Goal: Task Accomplishment & Management: Use online tool/utility

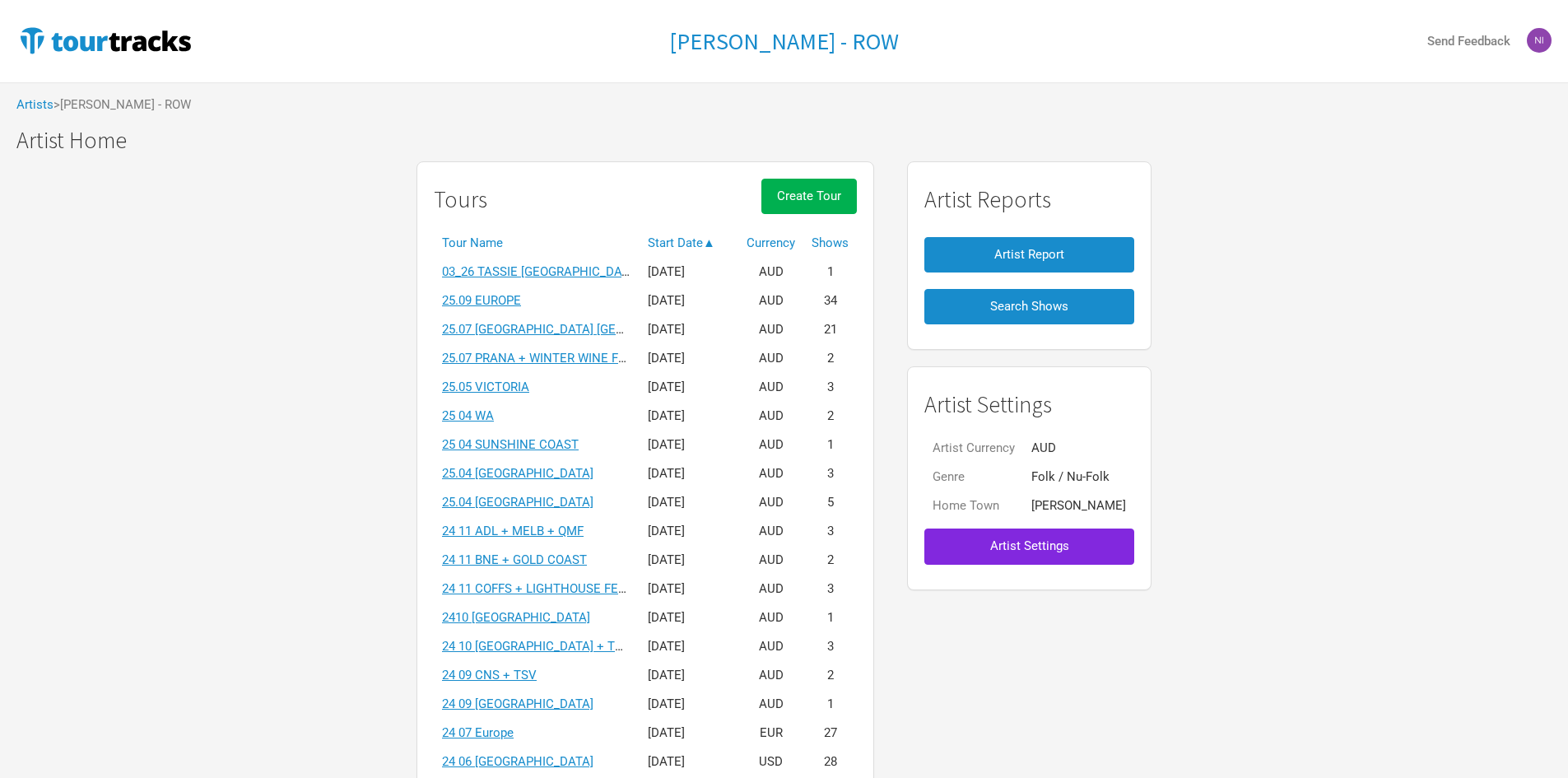
scroll to position [165, 0]
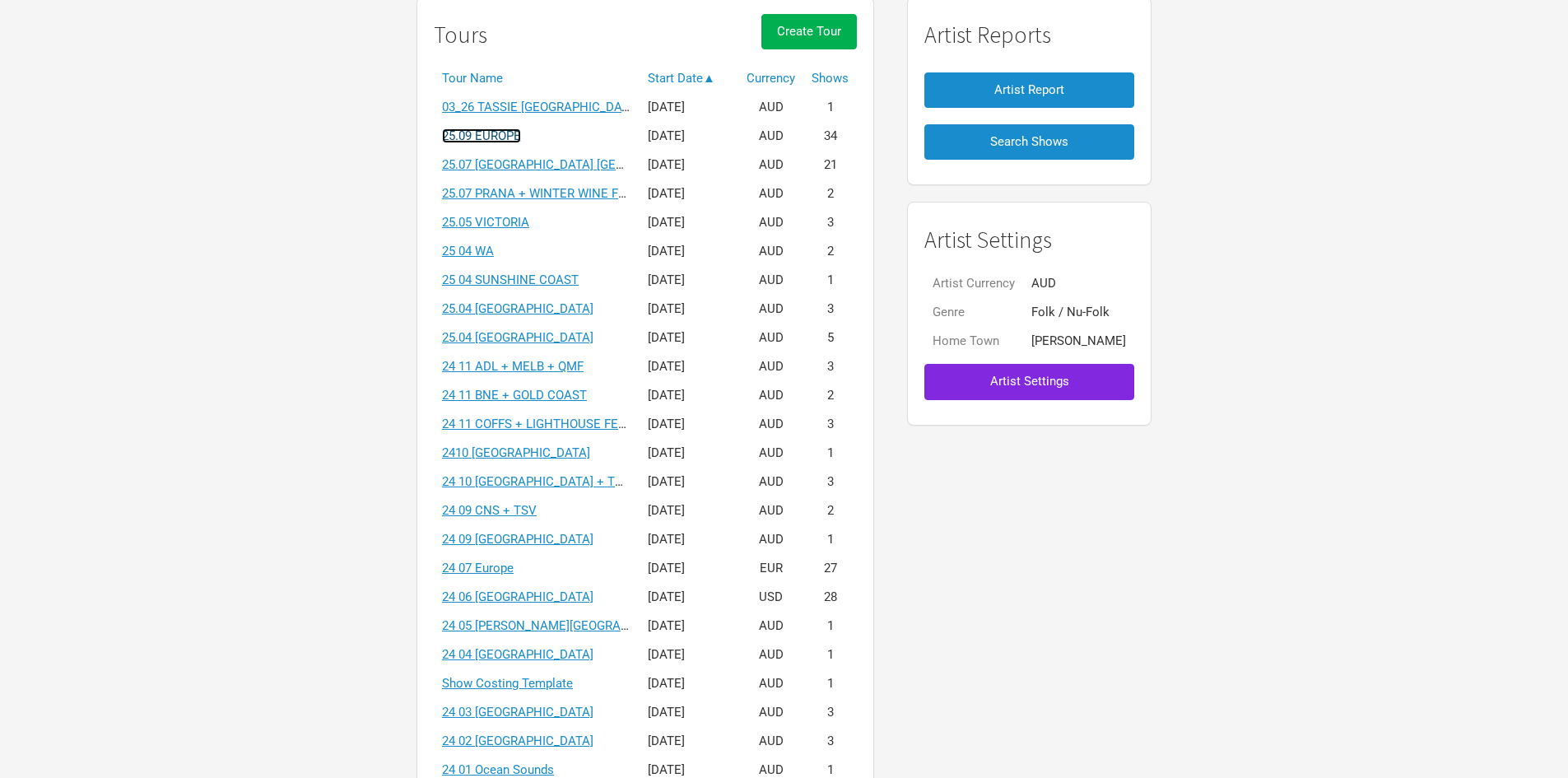
click at [504, 135] on link "25.09 EUROPE" at bounding box center [481, 136] width 79 height 15
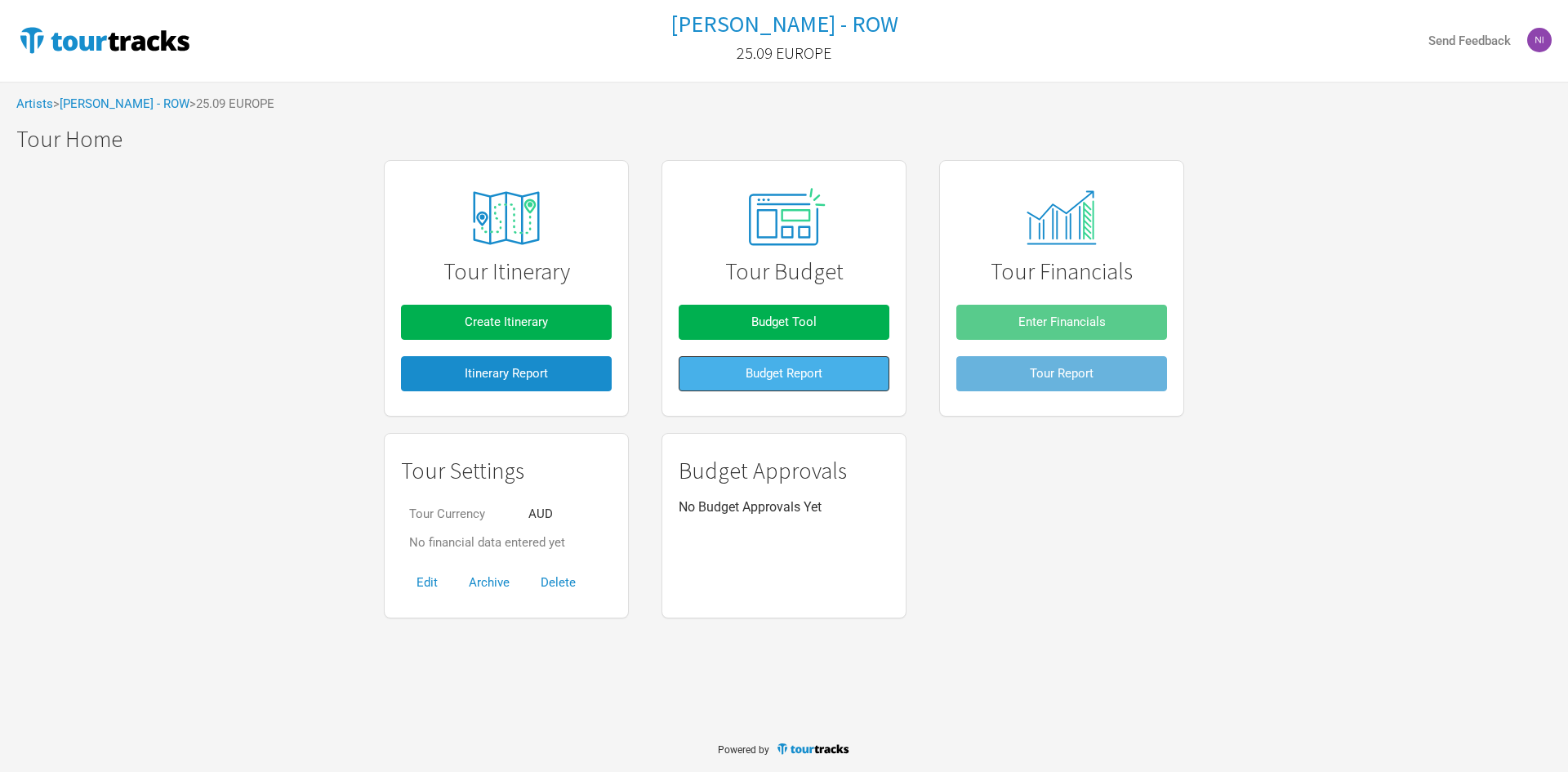
click at [752, 384] on button "Budget Report" at bounding box center [784, 373] width 211 height 35
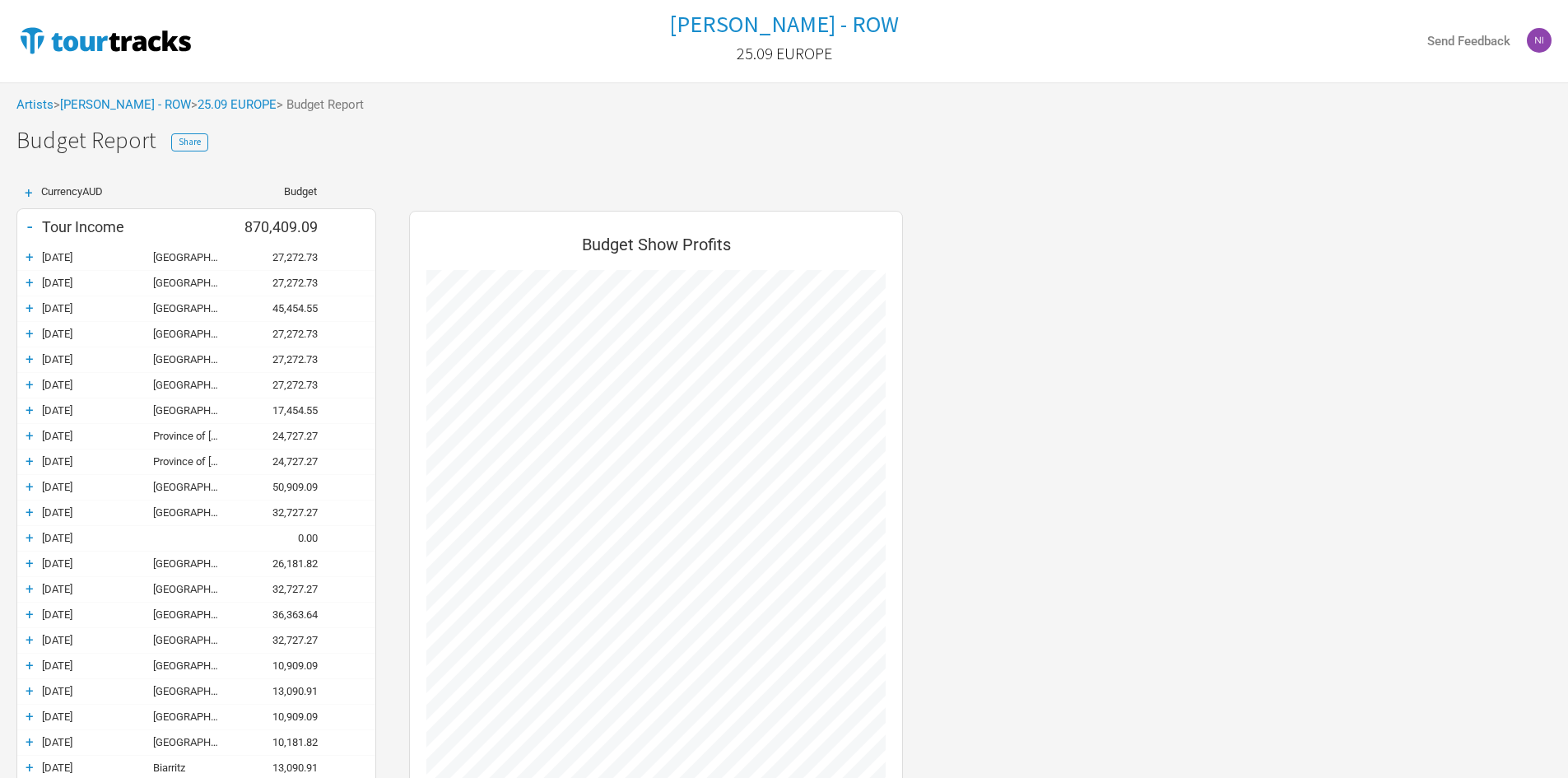
scroll to position [1247, 526]
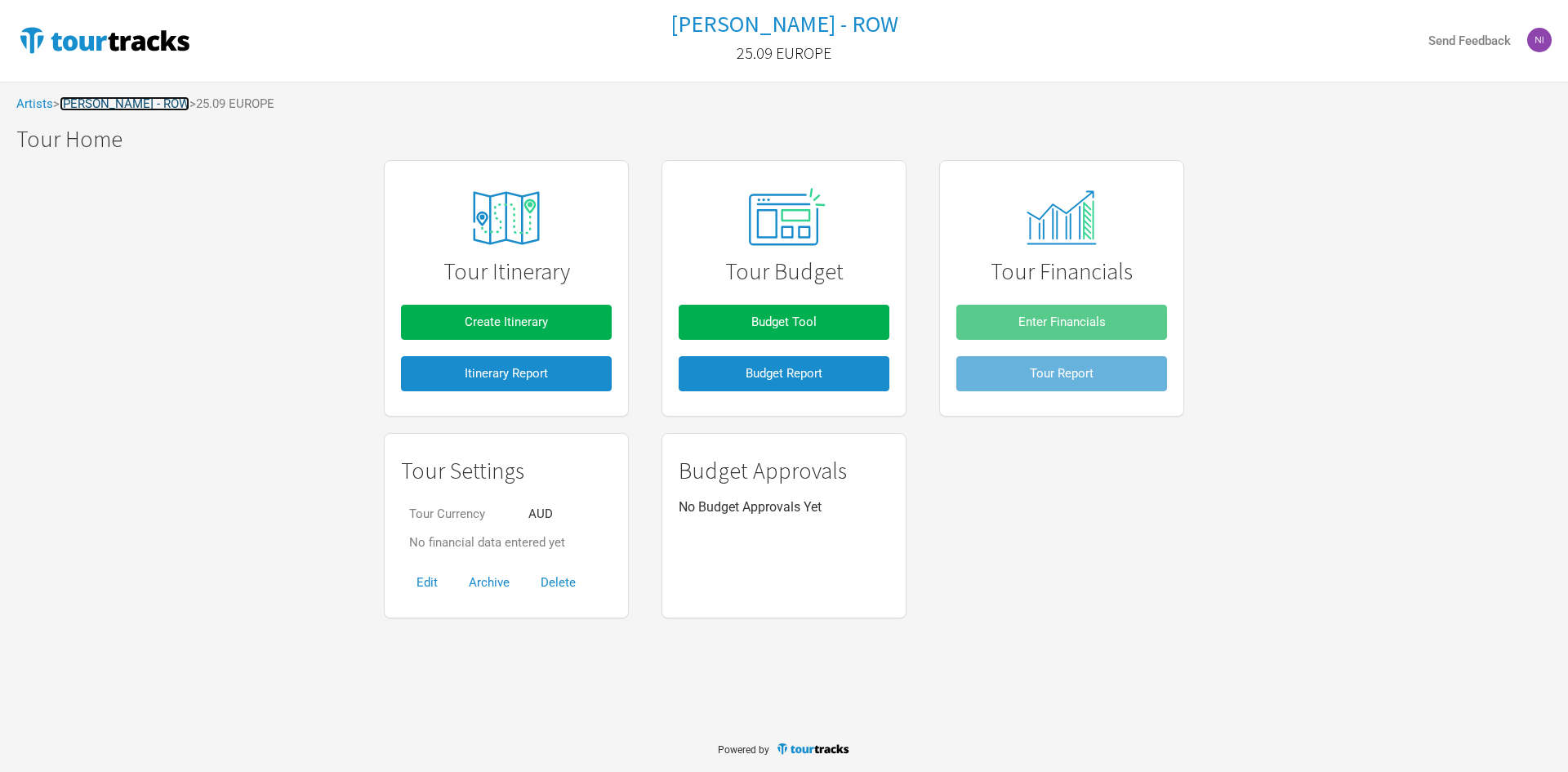
click at [143, 105] on link "[PERSON_NAME] - ROW" at bounding box center [124, 104] width 129 height 15
